Goal: Transaction & Acquisition: Purchase product/service

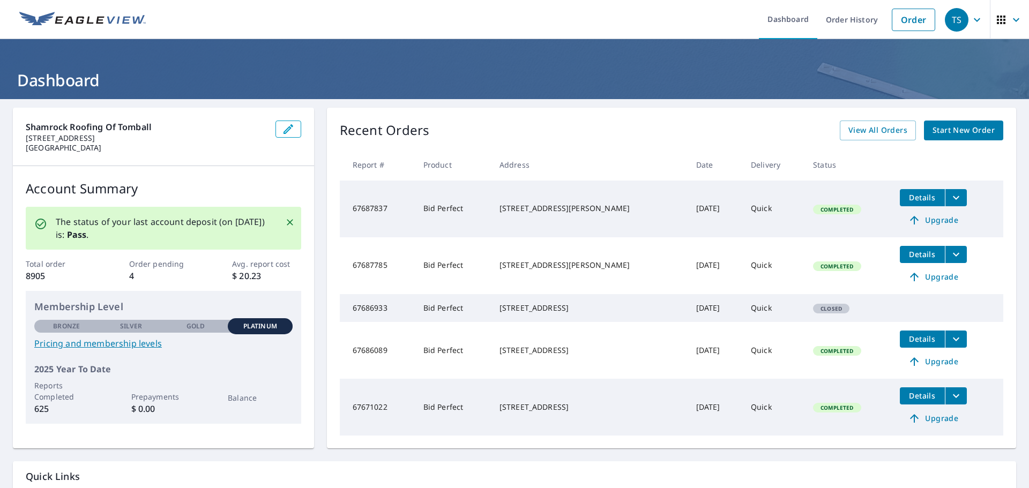
click at [960, 129] on span "Start New Order" at bounding box center [964, 130] width 62 height 13
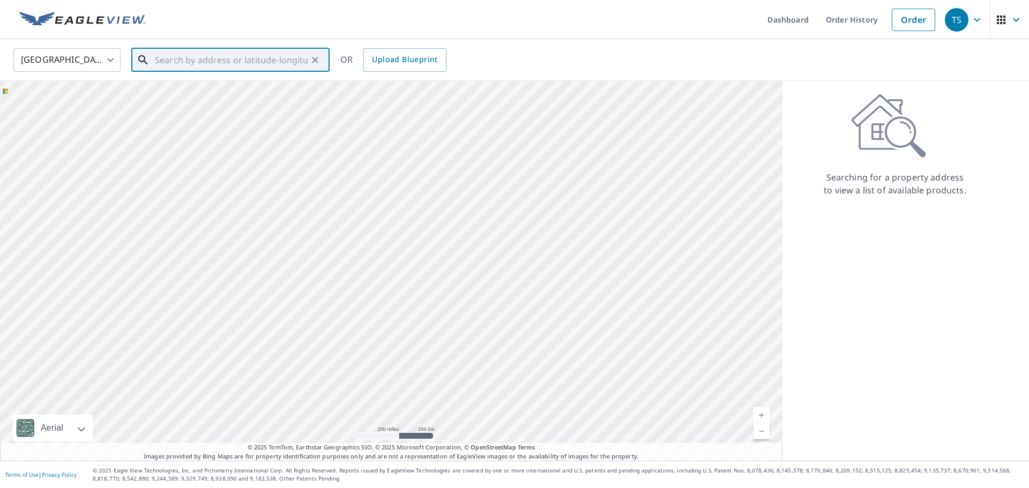
click at [189, 54] on input "text" at bounding box center [231, 60] width 153 height 30
click at [226, 103] on p "[GEOGRAPHIC_DATA]" at bounding box center [237, 103] width 168 height 11
type input "[STREET_ADDRESS]"
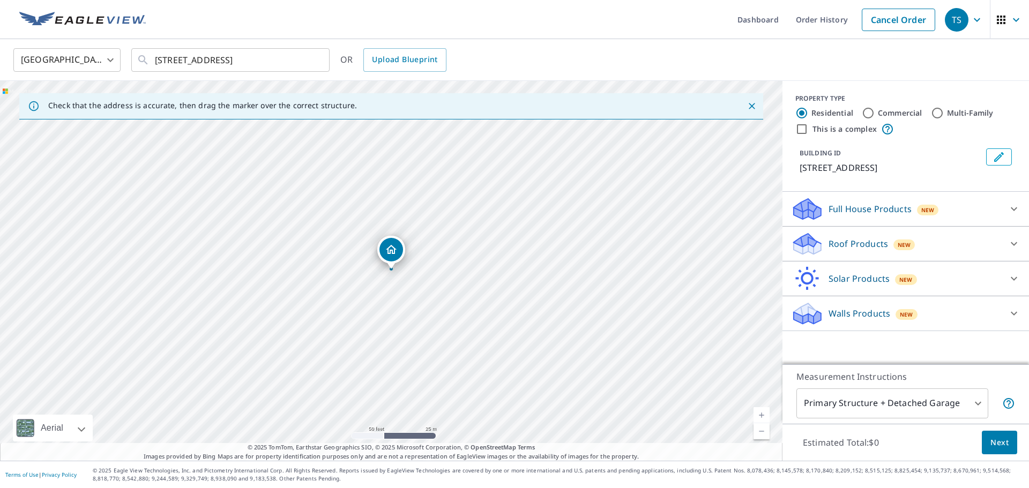
click at [890, 228] on div "Roof Products New Premium $21.75 - $69.5 QuickSquares™ $18 Gutter $13.75 Bid Pe…" at bounding box center [906, 244] width 247 height 35
click at [890, 234] on div "Roof Products New" at bounding box center [896, 244] width 210 height 25
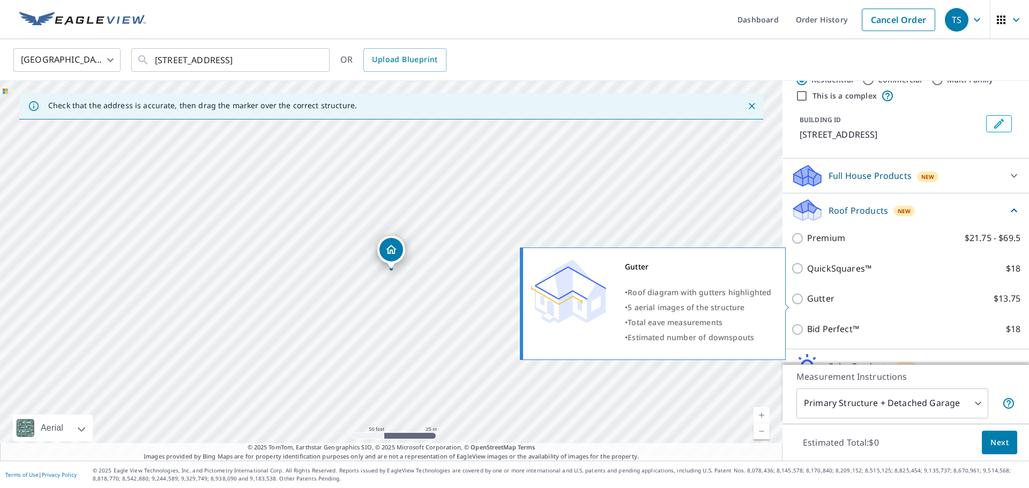
scroll to position [35, 0]
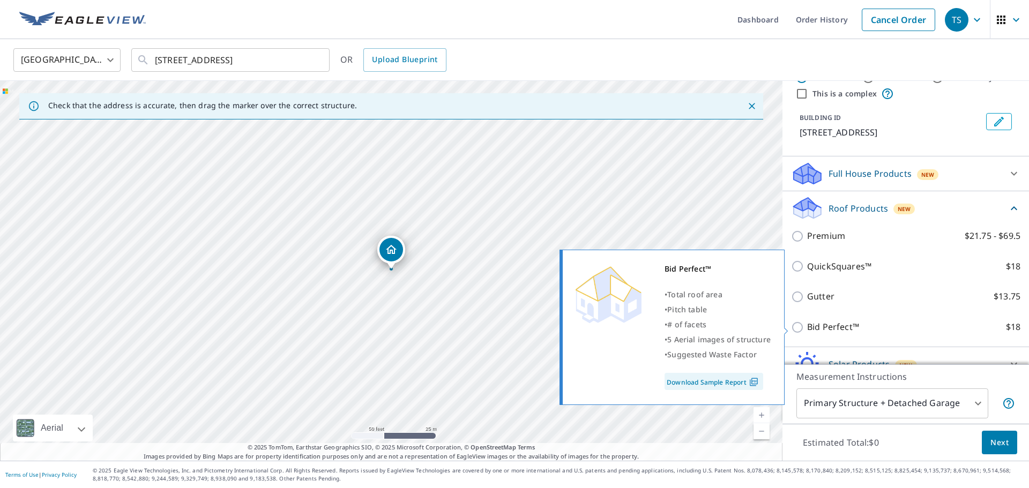
click at [832, 330] on p "Bid Perfect™" at bounding box center [833, 327] width 52 height 13
click at [807, 330] on input "Bid Perfect™ $18" at bounding box center [799, 327] width 16 height 13
checkbox input "true"
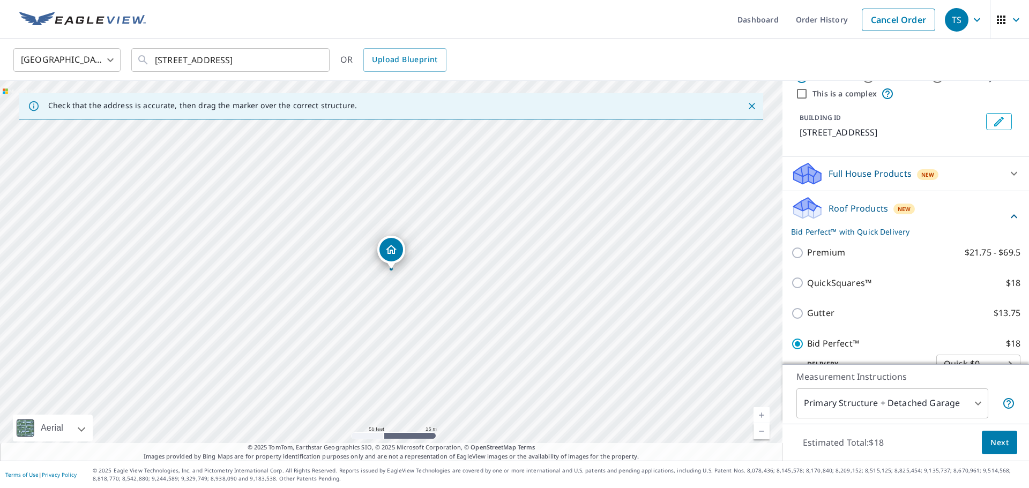
click at [1005, 451] on button "Next" at bounding box center [999, 443] width 35 height 24
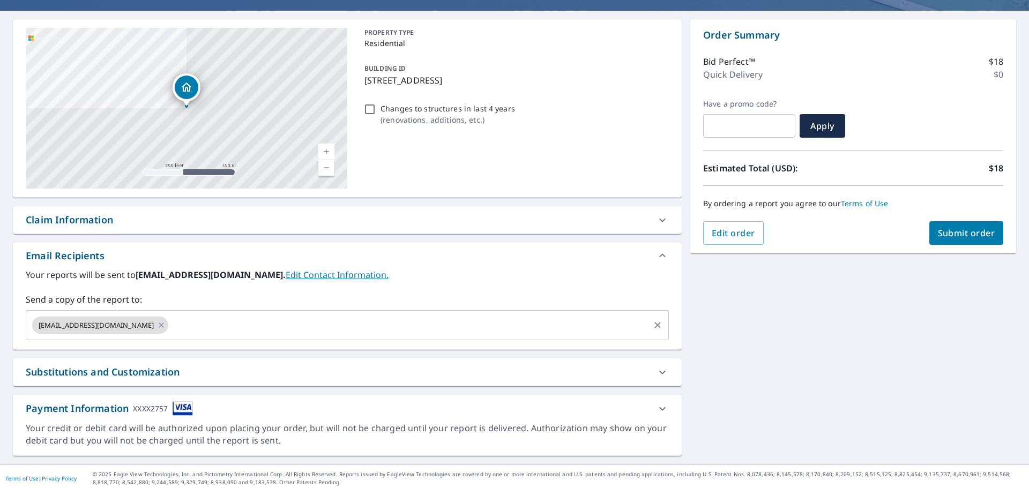
scroll to position [92, 0]
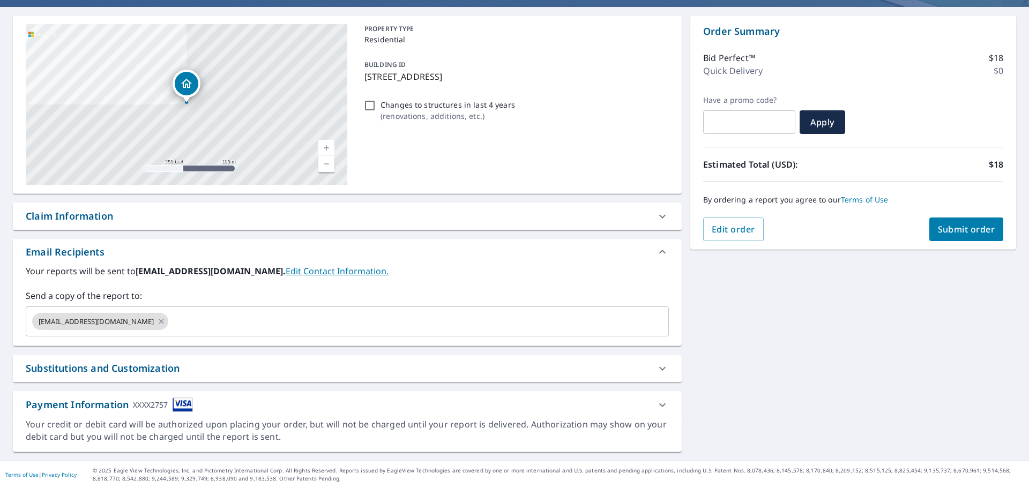
click at [952, 228] on span "Submit order" at bounding box center [966, 230] width 57 height 12
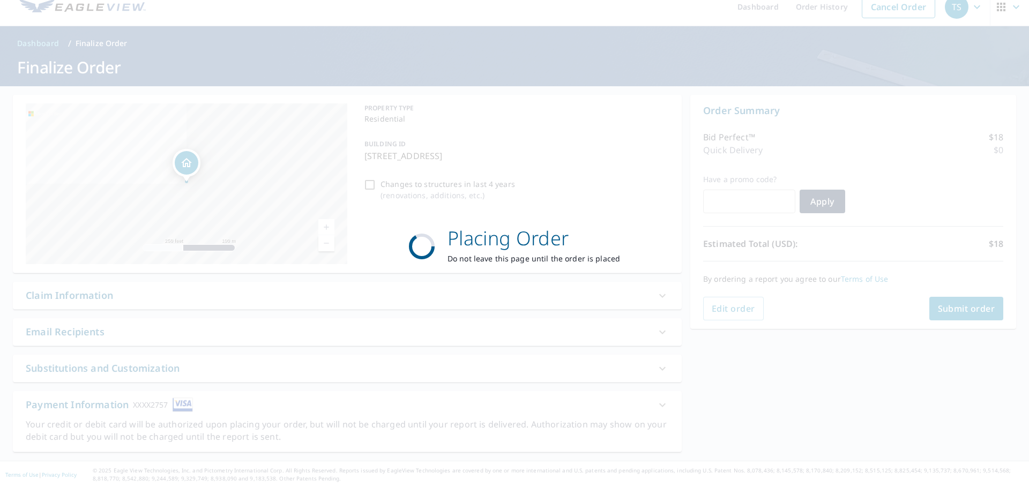
scroll to position [13, 0]
